Goal: Task Accomplishment & Management: Manage account settings

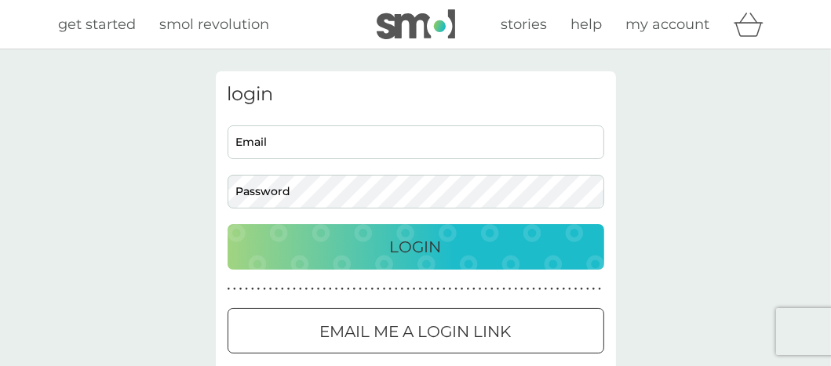
type input "[EMAIL_ADDRESS][DOMAIN_NAME]"
click at [414, 241] on p "Login" at bounding box center [416, 247] width 52 height 25
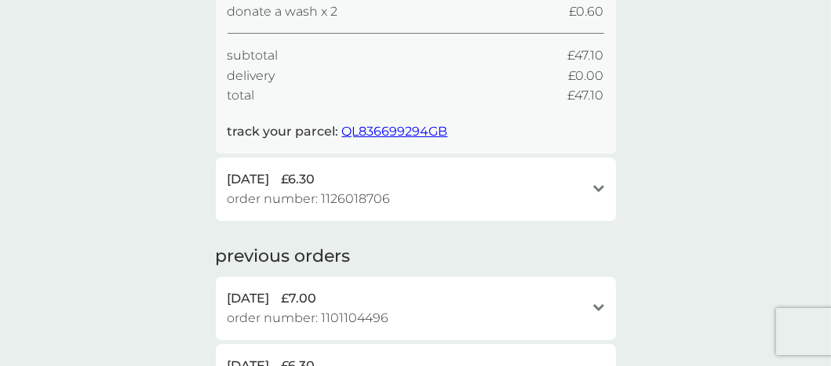
scroll to position [314, 0]
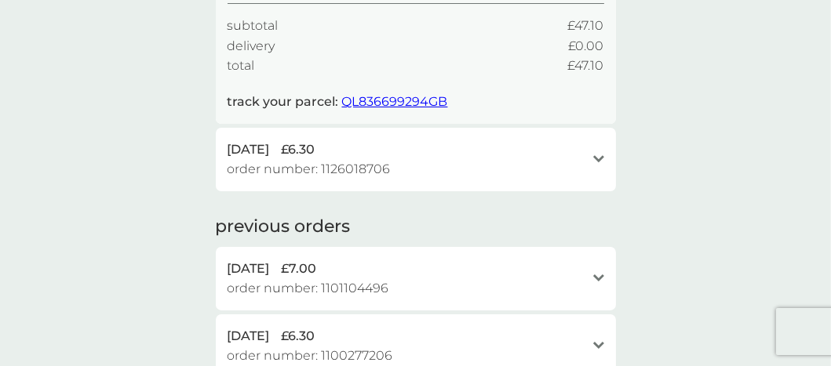
click at [598, 278] on icon "open" at bounding box center [598, 279] width 11 height 8
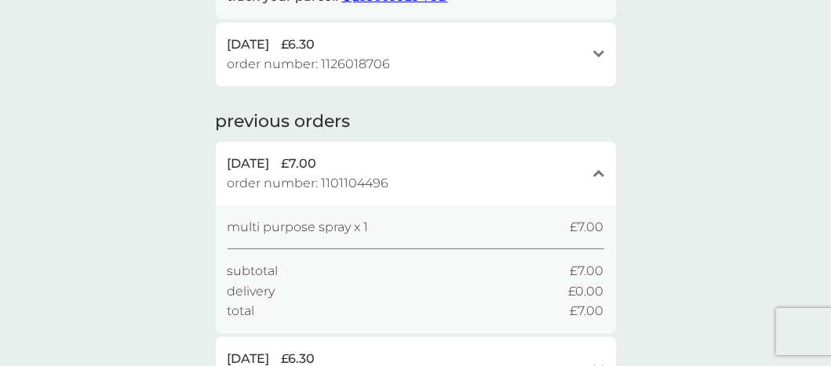
scroll to position [471, 0]
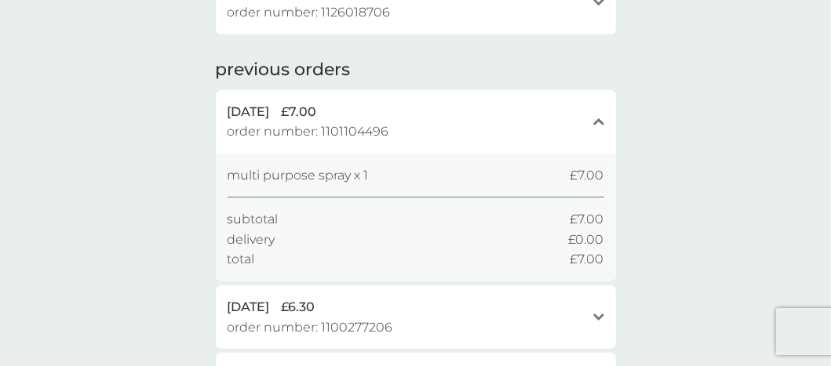
click at [597, 316] on icon at bounding box center [598, 317] width 11 height 7
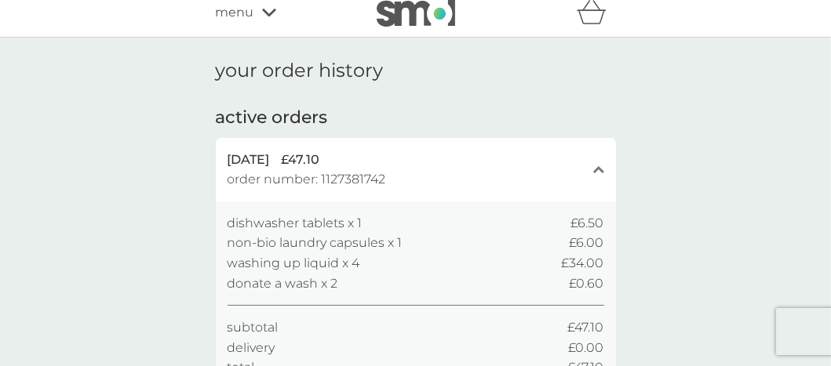
scroll to position [0, 0]
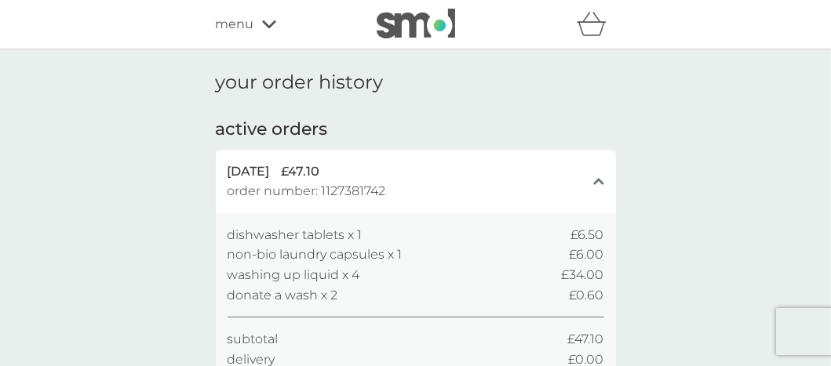
click at [595, 182] on icon "close" at bounding box center [598, 181] width 11 height 8
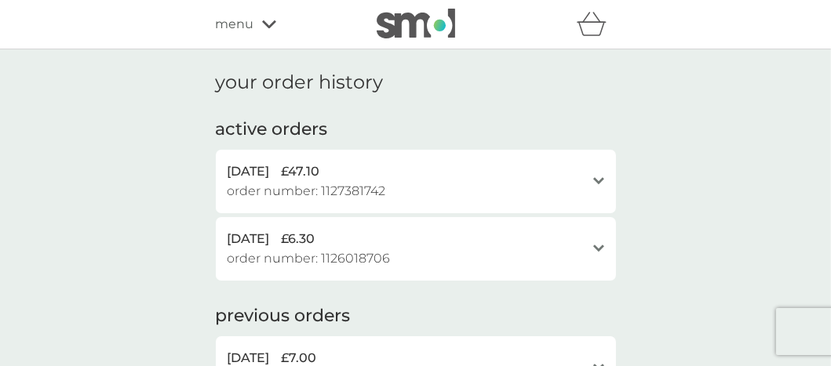
click at [602, 177] on icon "open" at bounding box center [598, 181] width 11 height 8
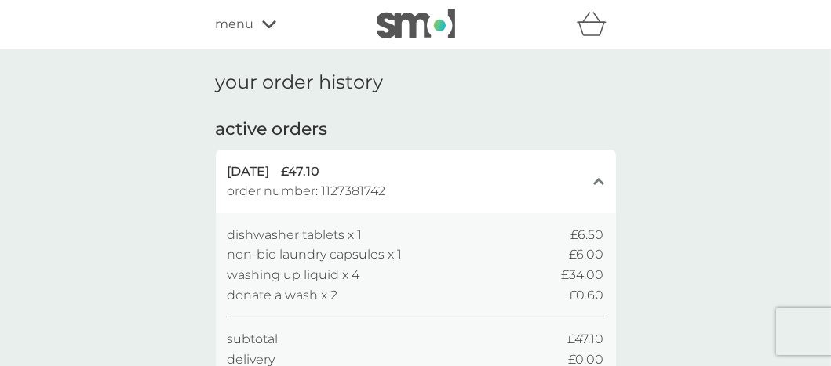
click at [581, 273] on span "£34.00" at bounding box center [583, 275] width 42 height 20
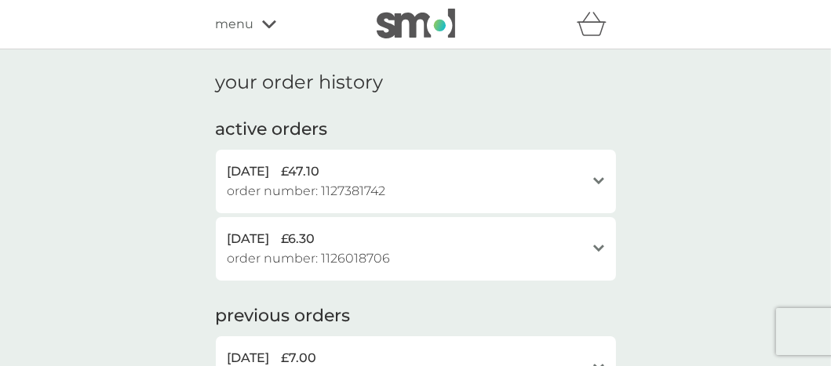
click at [392, 260] on div "[DATE] £6.30 order number: 1126018706" at bounding box center [406, 249] width 358 height 40
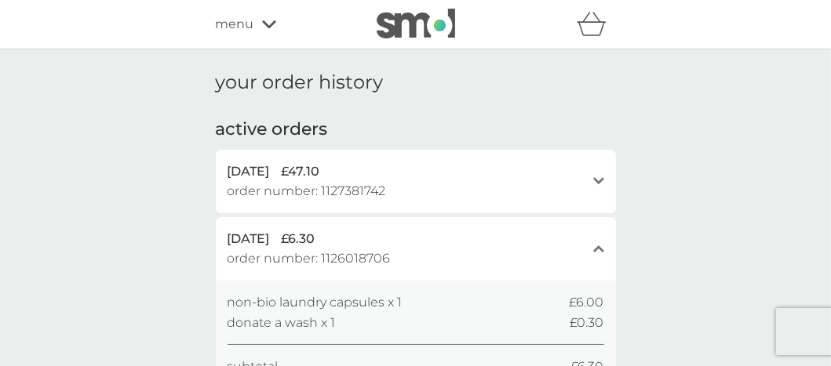
click at [270, 236] on span "[DATE]" at bounding box center [248, 239] width 42 height 20
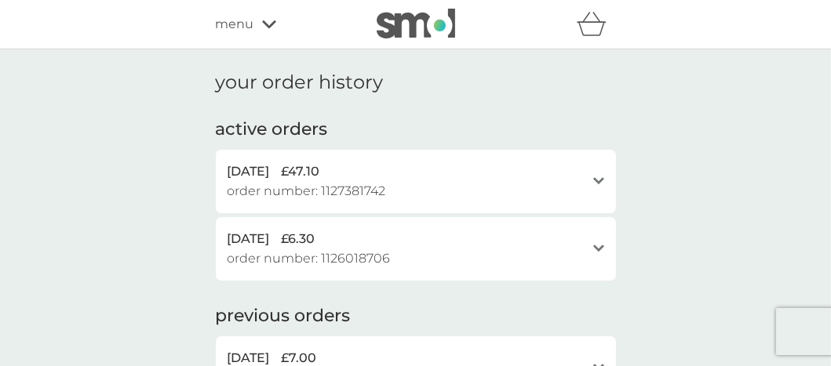
click at [598, 246] on icon "open" at bounding box center [598, 249] width 11 height 8
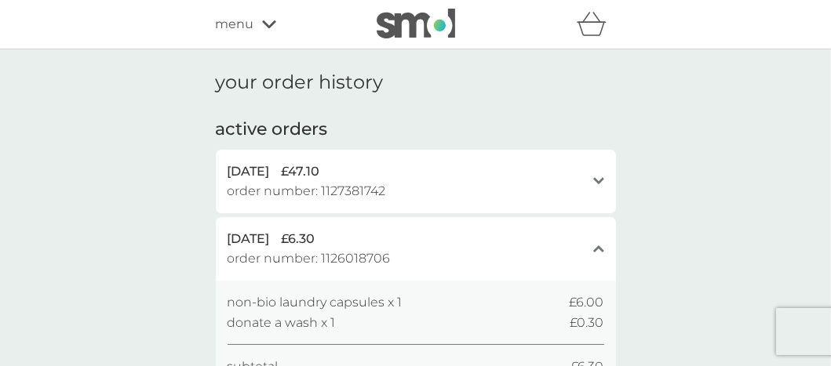
click at [599, 243] on div "close" at bounding box center [598, 248] width 11 height 13
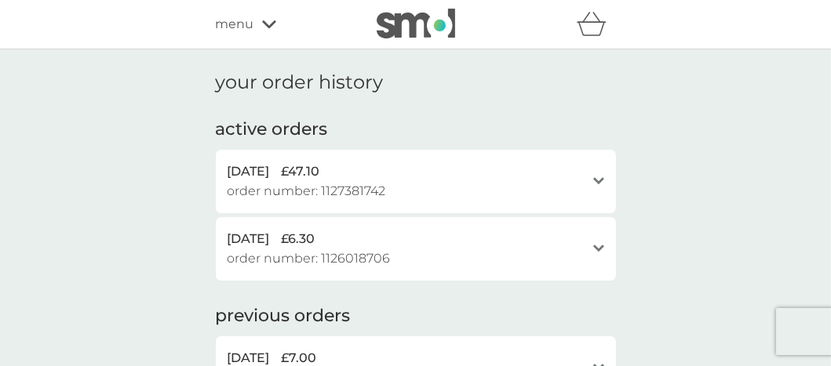
click at [353, 253] on span "order number: 1126018706" at bounding box center [308, 259] width 163 height 20
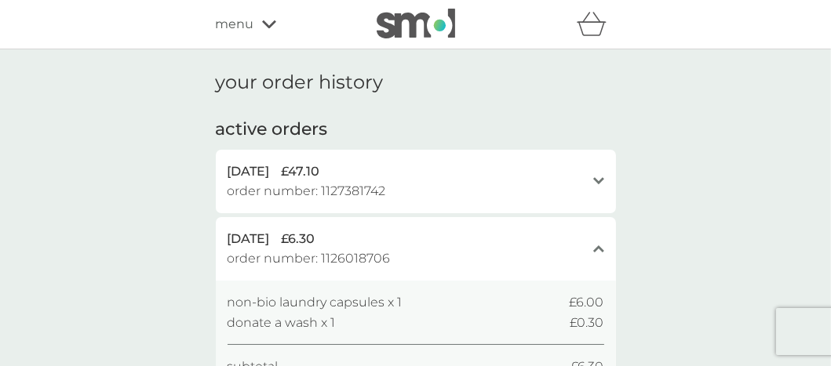
click at [596, 183] on icon "open" at bounding box center [598, 181] width 11 height 8
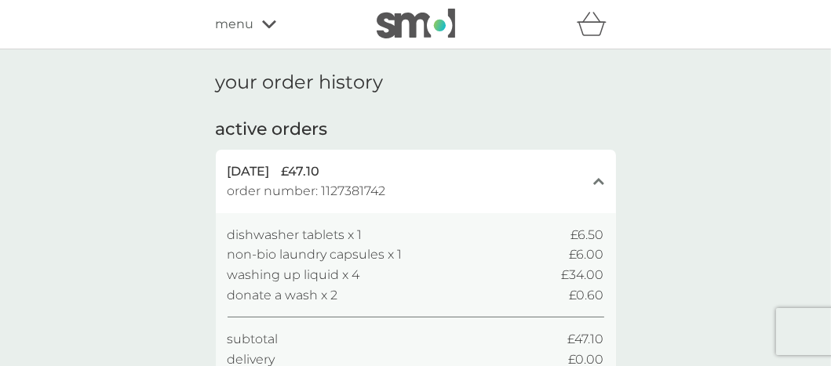
click at [588, 31] on icon "basket" at bounding box center [592, 24] width 30 height 24
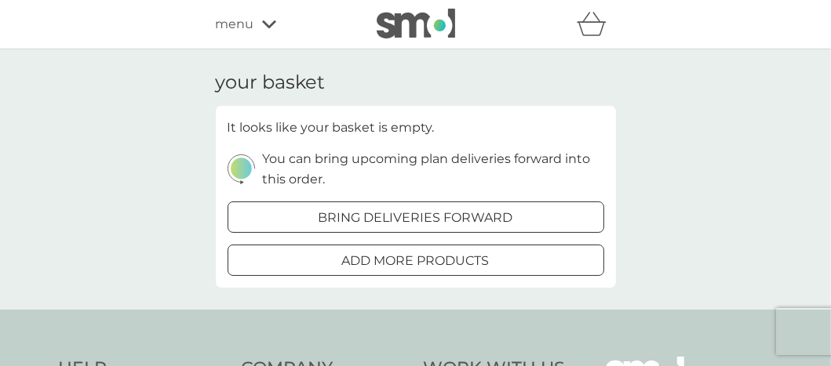
click at [268, 22] on icon at bounding box center [269, 24] width 14 height 9
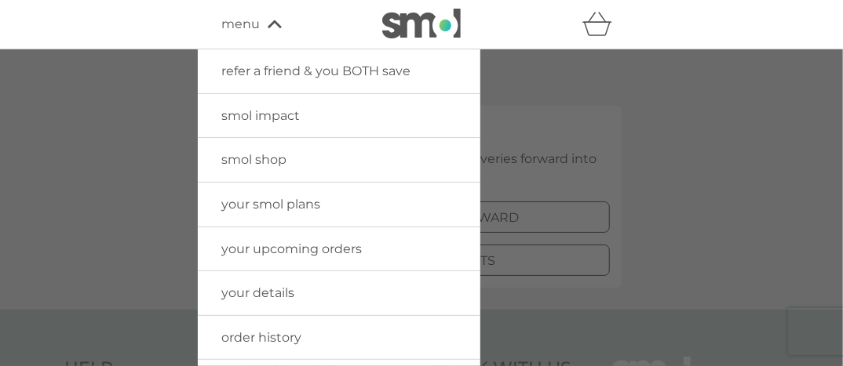
click at [336, 244] on span "your upcoming orders" at bounding box center [291, 249] width 140 height 15
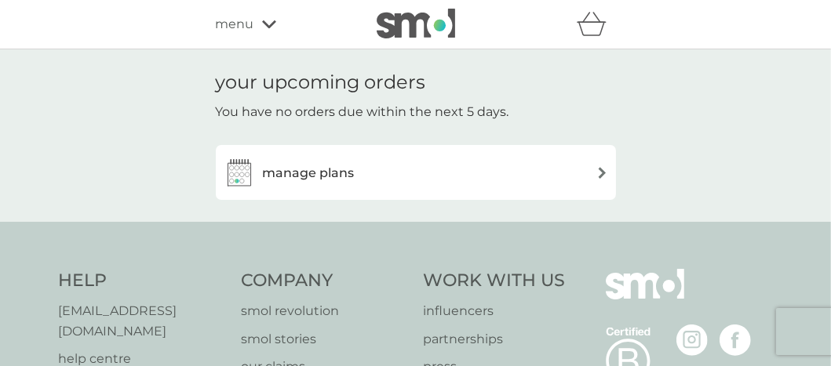
click at [602, 171] on img at bounding box center [602, 173] width 12 height 12
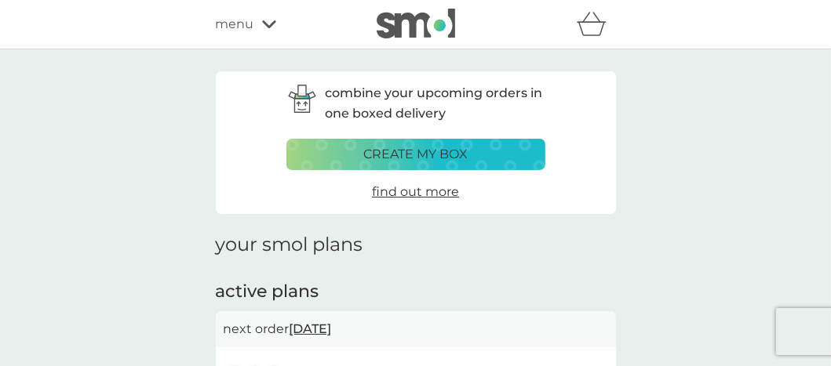
click at [301, 289] on h2 "active plans" at bounding box center [416, 292] width 400 height 24
click at [315, 289] on h2 "active plans" at bounding box center [416, 292] width 400 height 24
drag, startPoint x: 325, startPoint y: 285, endPoint x: 178, endPoint y: 289, distance: 146.8
click at [316, 289] on h2 "active plans" at bounding box center [416, 292] width 400 height 24
click at [250, 295] on h2 "active plans" at bounding box center [416, 292] width 400 height 24
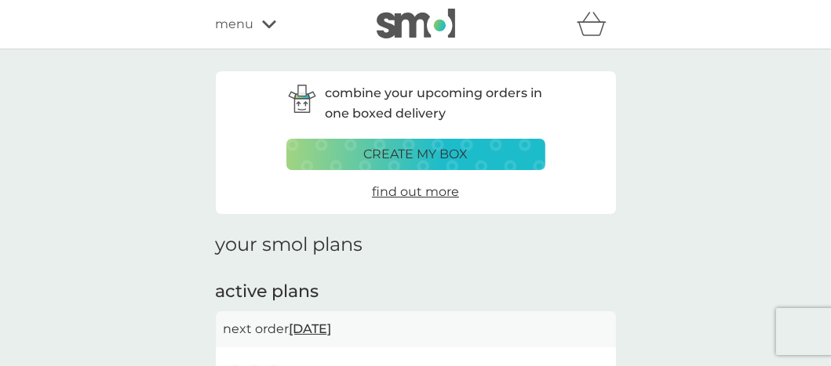
click at [251, 294] on h2 "active plans" at bounding box center [416, 292] width 400 height 24
click at [294, 248] on h1 "your smol plans" at bounding box center [416, 245] width 400 height 23
drag, startPoint x: 303, startPoint y: 249, endPoint x: 318, endPoint y: 252, distance: 15.1
click at [304, 249] on h1 "your smol plans" at bounding box center [416, 245] width 400 height 23
click at [371, 249] on h1 "your smol plans" at bounding box center [416, 245] width 400 height 23
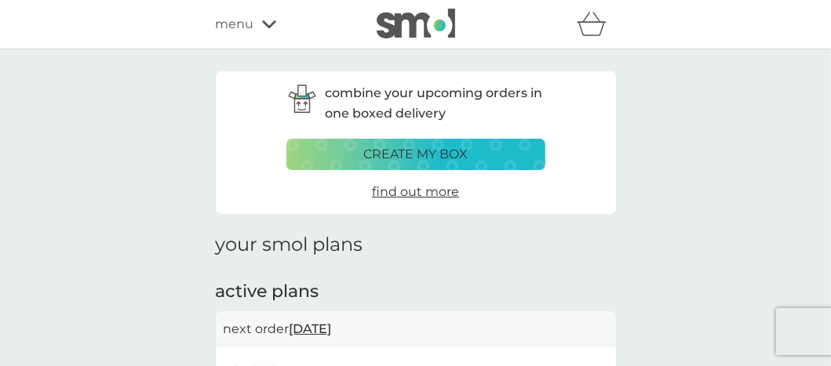
click at [373, 249] on h1 "your smol plans" at bounding box center [416, 245] width 400 height 23
click at [433, 191] on span "find out more" at bounding box center [415, 191] width 87 height 15
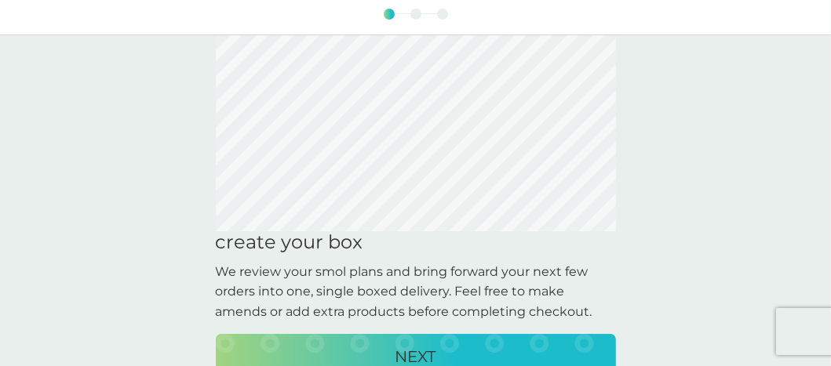
scroll to position [78, 0]
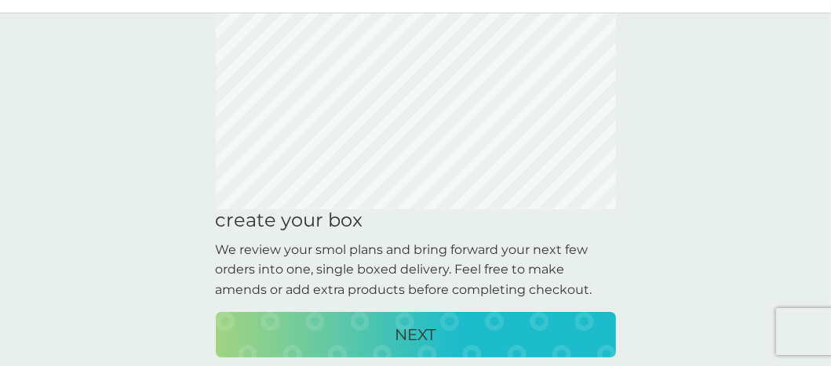
click at [420, 332] on p "NEXT" at bounding box center [415, 334] width 41 height 25
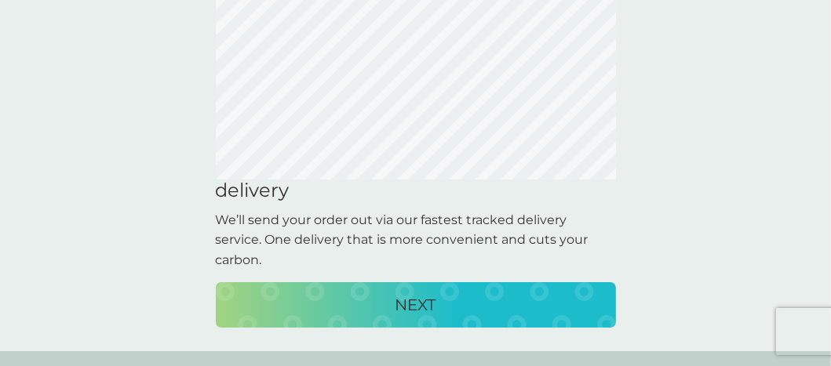
scroll to position [0, 0]
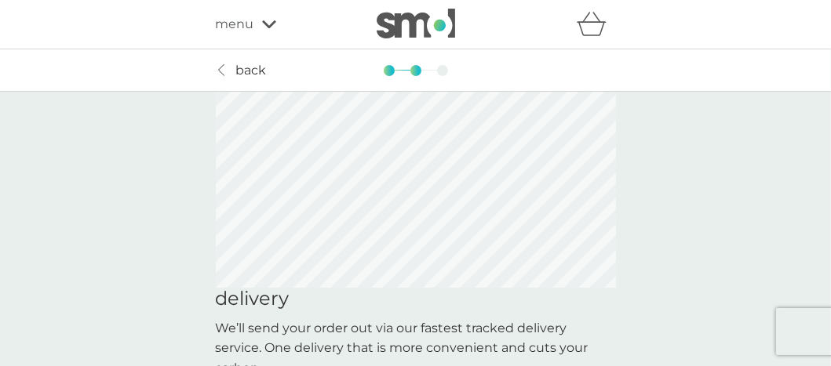
click at [382, 71] on div "back back" at bounding box center [416, 70] width 424 height 11
click at [417, 68] on div at bounding box center [415, 70] width 11 height 11
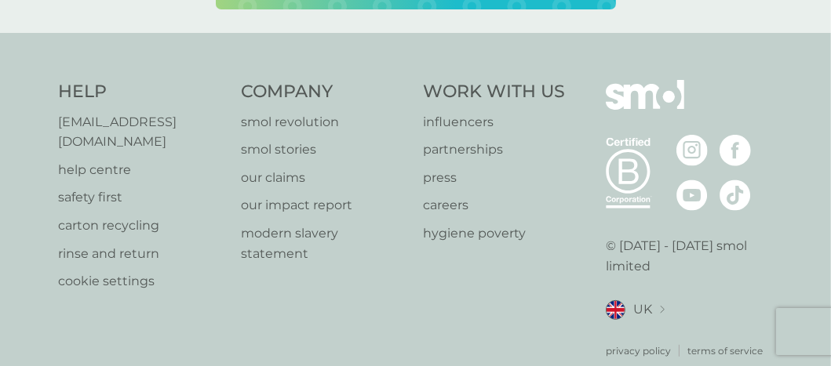
scroll to position [446, 0]
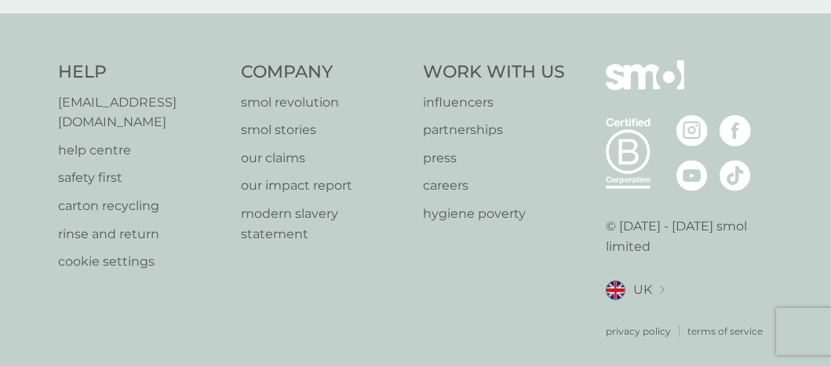
click at [146, 97] on p "[EMAIL_ADDRESS][DOMAIN_NAME]" at bounding box center [142, 113] width 167 height 40
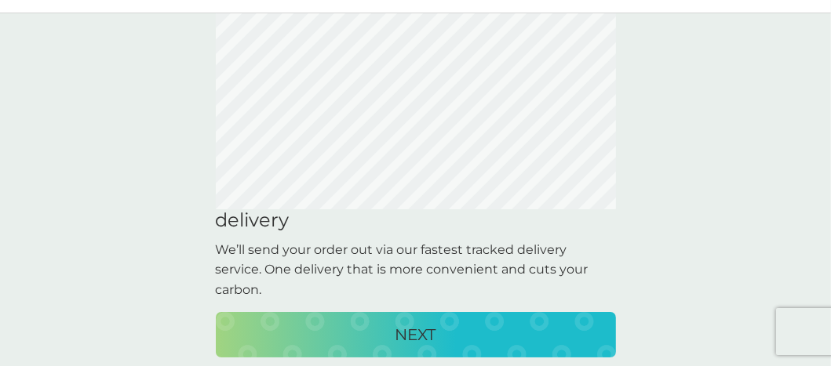
scroll to position [157, 0]
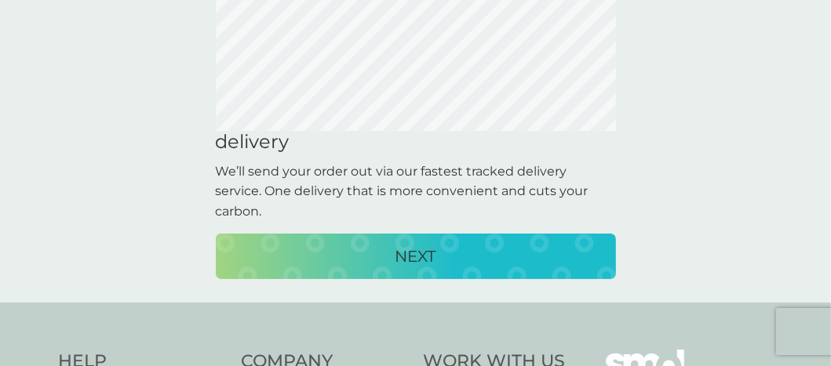
click at [426, 257] on p "NEXT" at bounding box center [415, 256] width 41 height 25
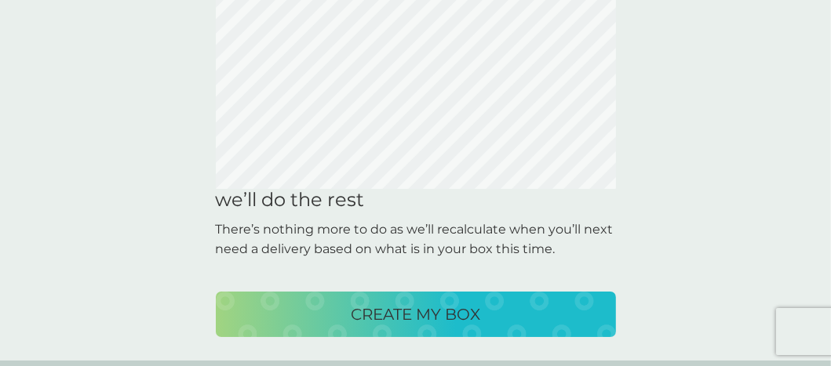
scroll to position [0, 0]
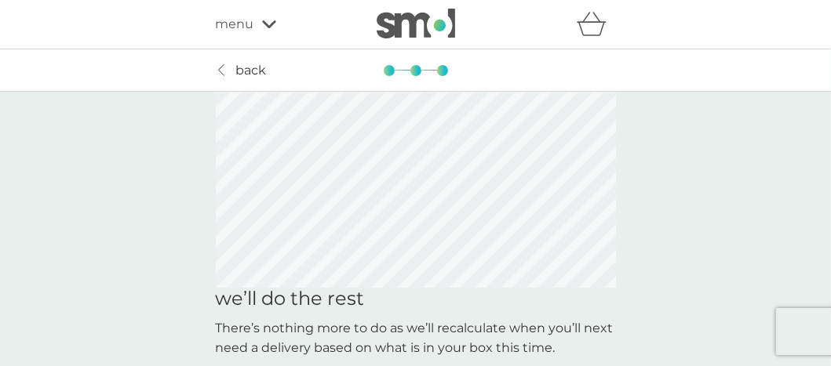
click at [222, 65] on icon at bounding box center [220, 70] width 5 height 11
click at [269, 20] on icon at bounding box center [269, 24] width 14 height 9
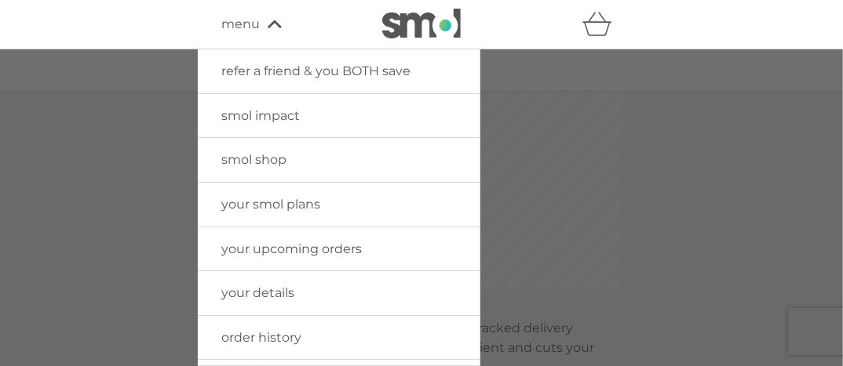
click at [266, 206] on span "your smol plans" at bounding box center [270, 204] width 99 height 15
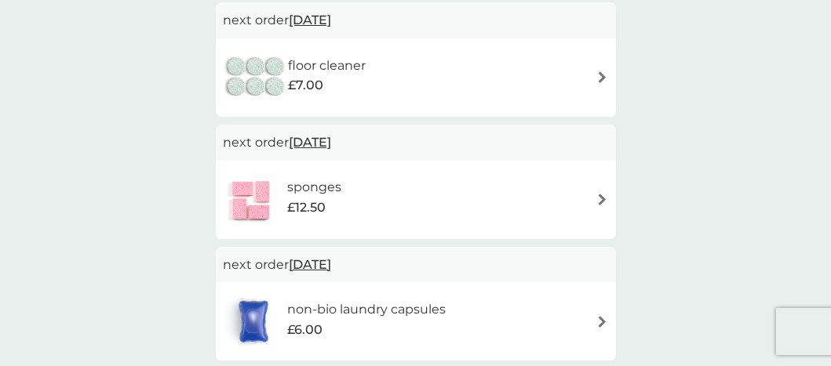
scroll to position [392, 0]
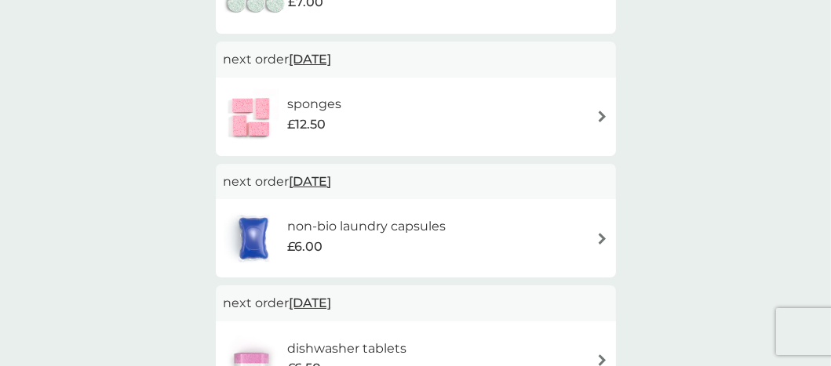
click at [601, 237] on img at bounding box center [602, 239] width 12 height 12
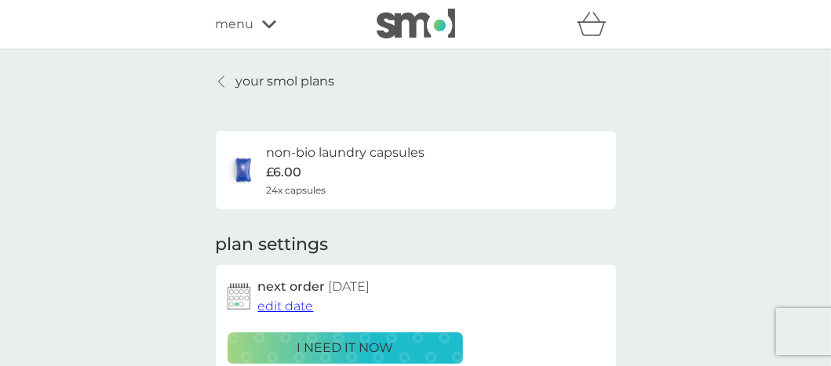
click at [275, 304] on span "edit date" at bounding box center [286, 306] width 56 height 15
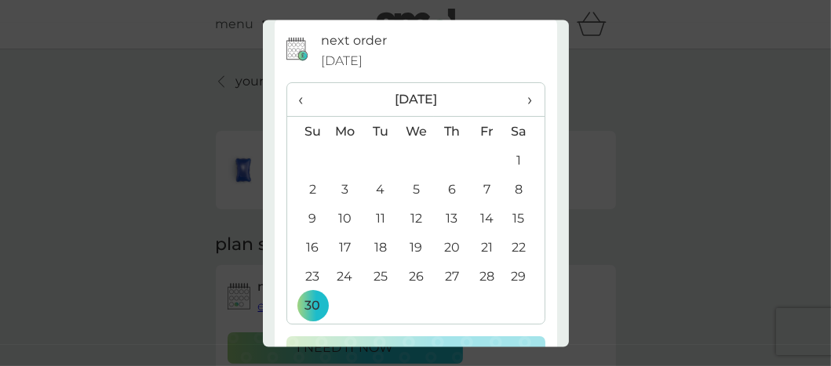
scroll to position [78, 0]
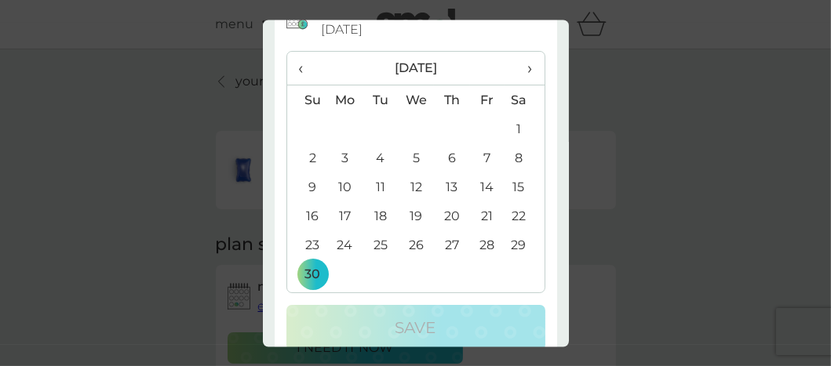
drag, startPoint x: 518, startPoint y: 67, endPoint x: 529, endPoint y: 60, distance: 12.6
click at [522, 64] on th "›" at bounding box center [523, 69] width 39 height 34
click at [342, 245] on td "29" at bounding box center [345, 245] width 36 height 29
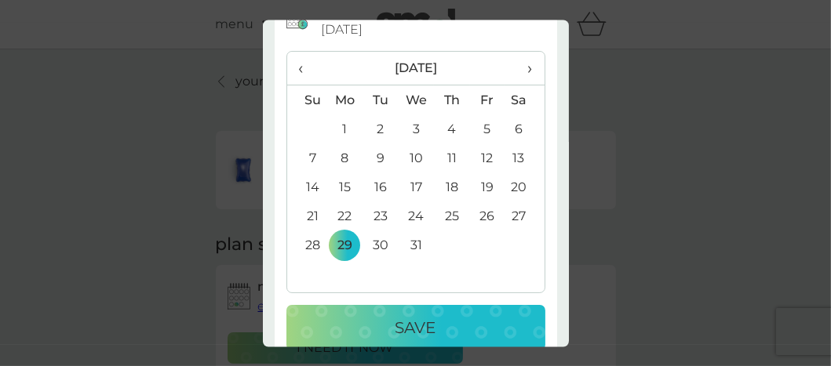
click at [415, 327] on p "Save" at bounding box center [415, 327] width 41 height 25
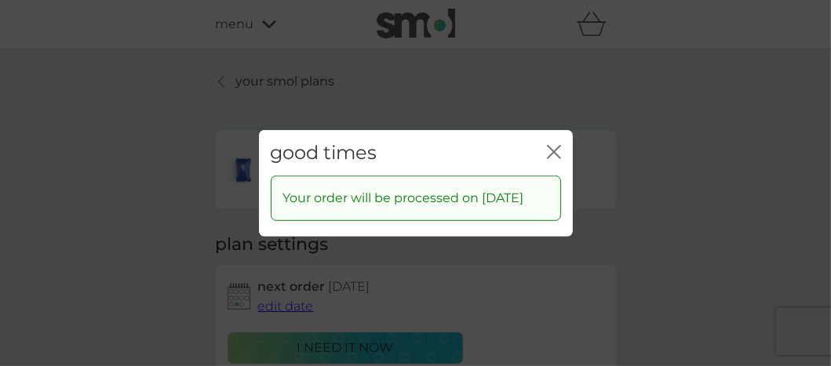
click at [559, 144] on icon "close" at bounding box center [554, 151] width 14 height 14
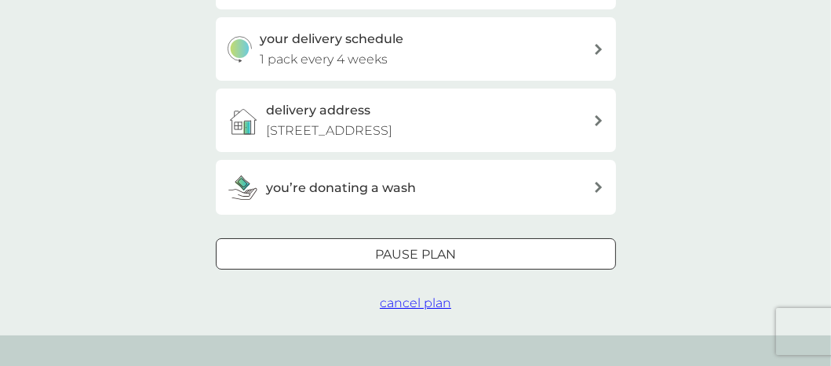
scroll to position [392, 0]
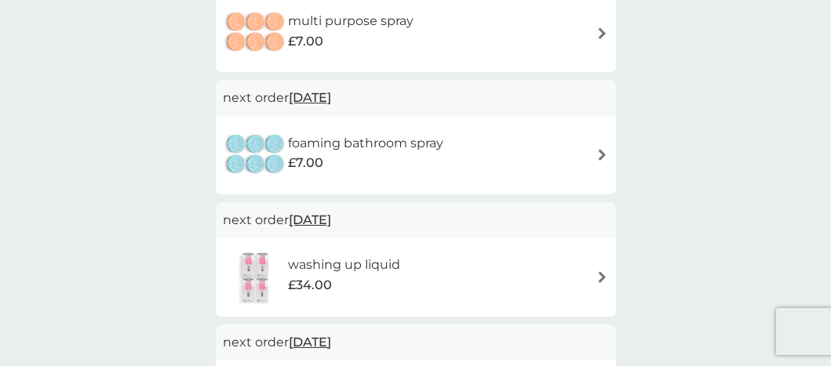
scroll to position [863, 0]
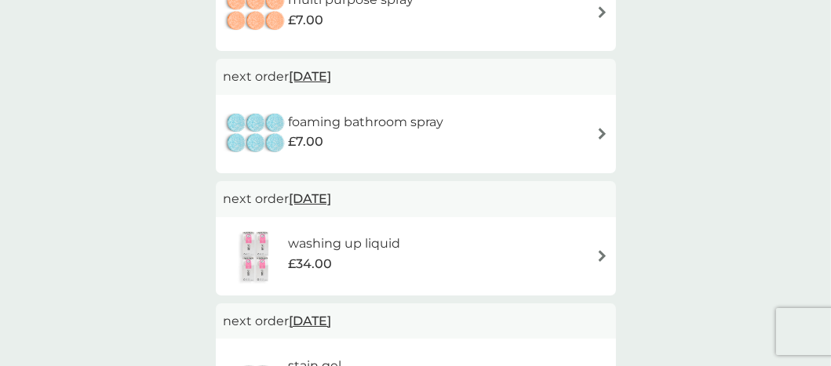
click at [598, 255] on img at bounding box center [602, 256] width 12 height 12
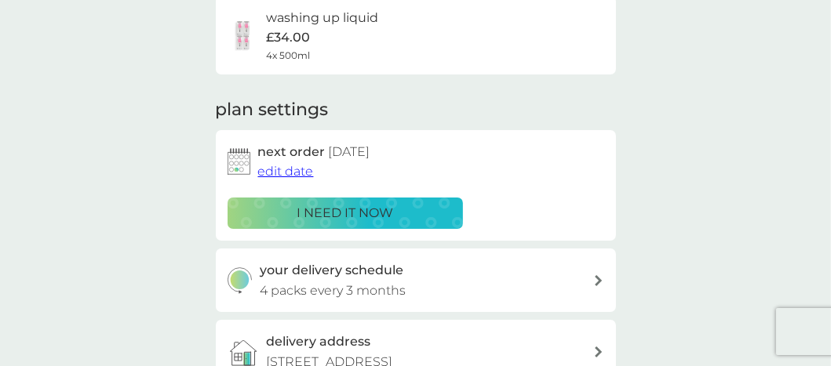
scroll to position [157, 0]
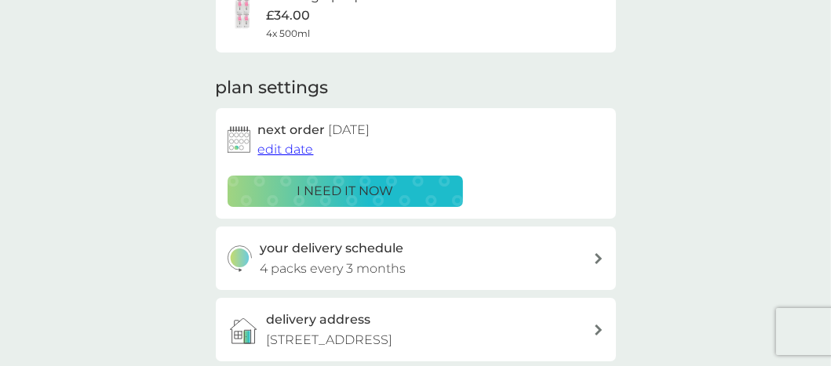
click at [597, 258] on icon at bounding box center [599, 258] width 8 height 11
select select "3"
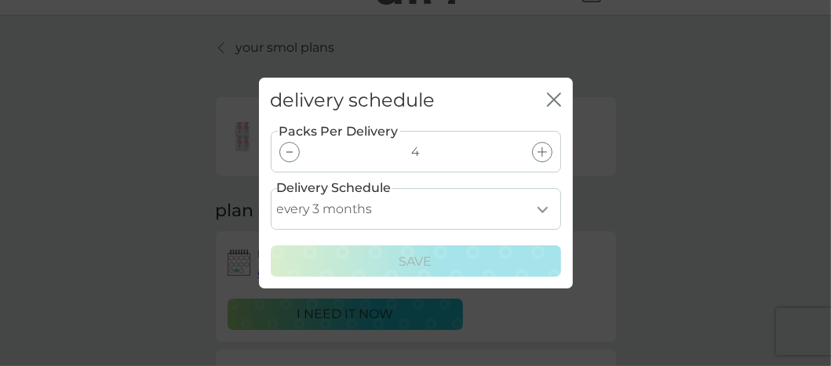
scroll to position [0, 0]
